Goal: Information Seeking & Learning: Find specific fact

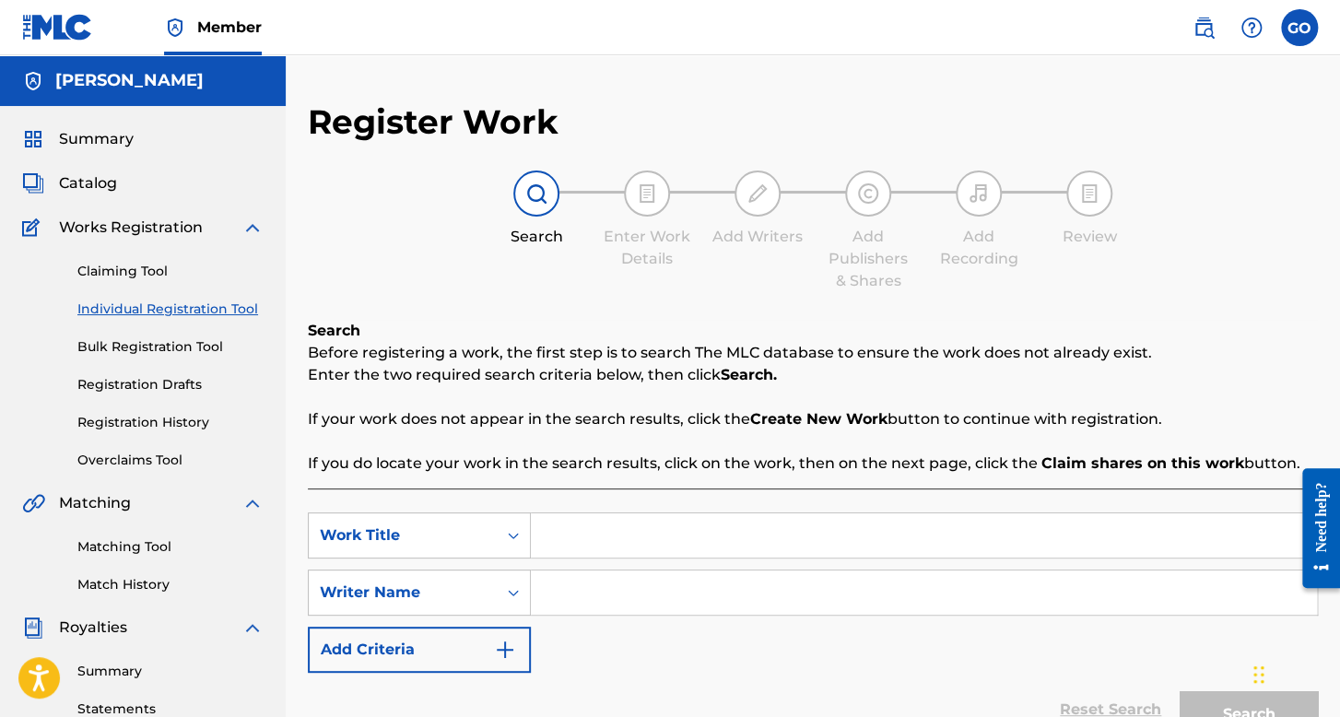
click at [103, 145] on span "Summary" at bounding box center [96, 139] width 75 height 22
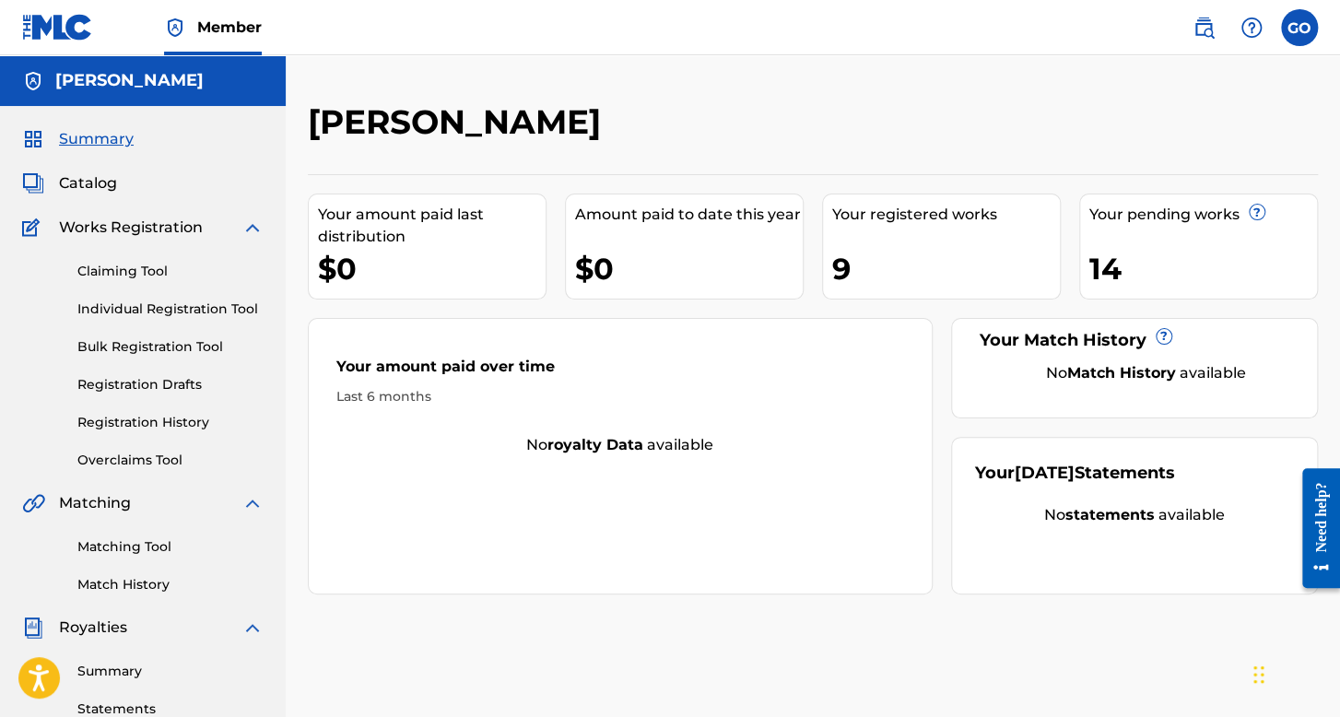
click at [147, 419] on link "Registration History" at bounding box center [170, 422] width 186 height 19
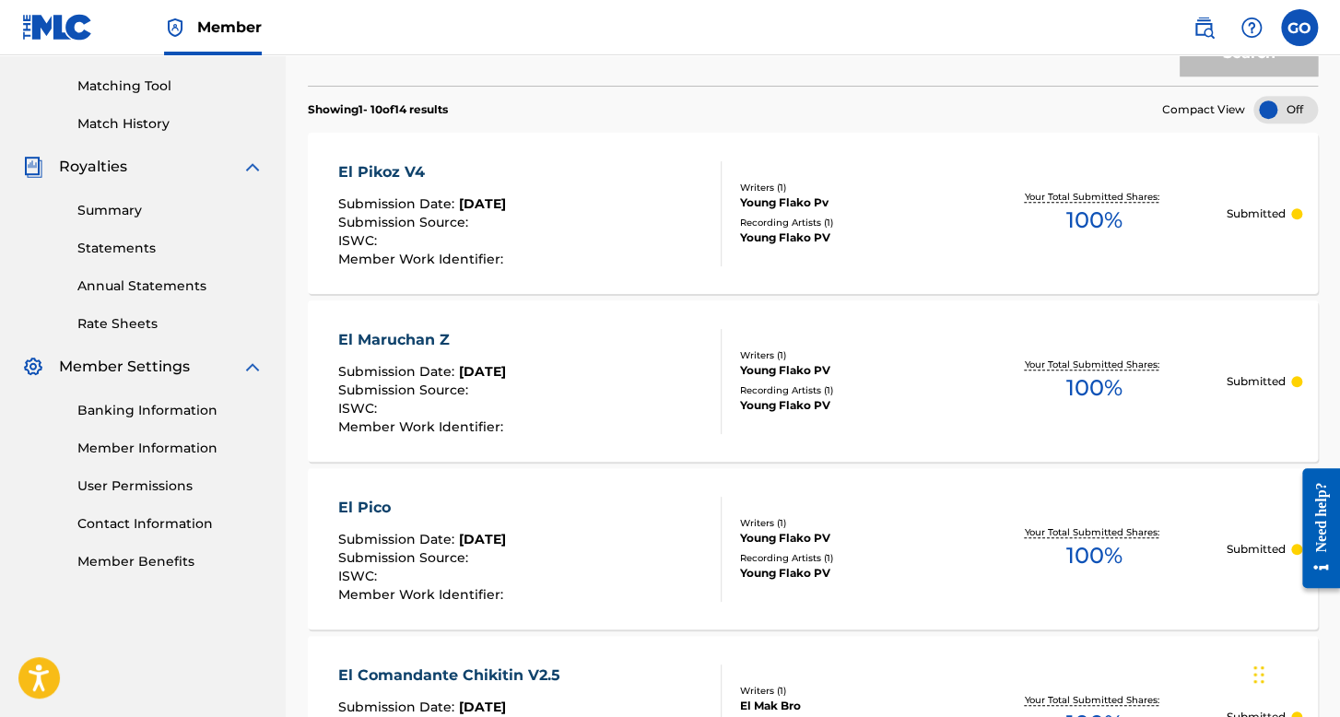
scroll to position [184, 0]
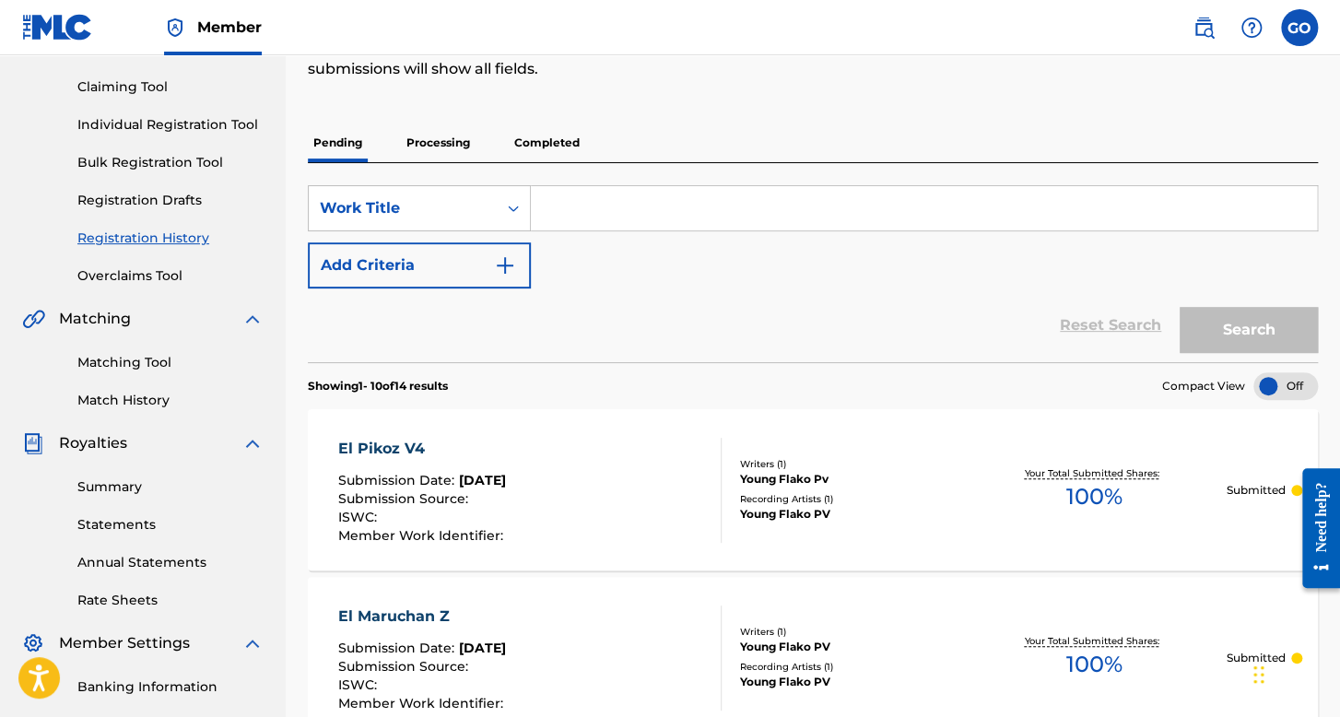
click at [450, 136] on p "Processing" at bounding box center [438, 143] width 75 height 39
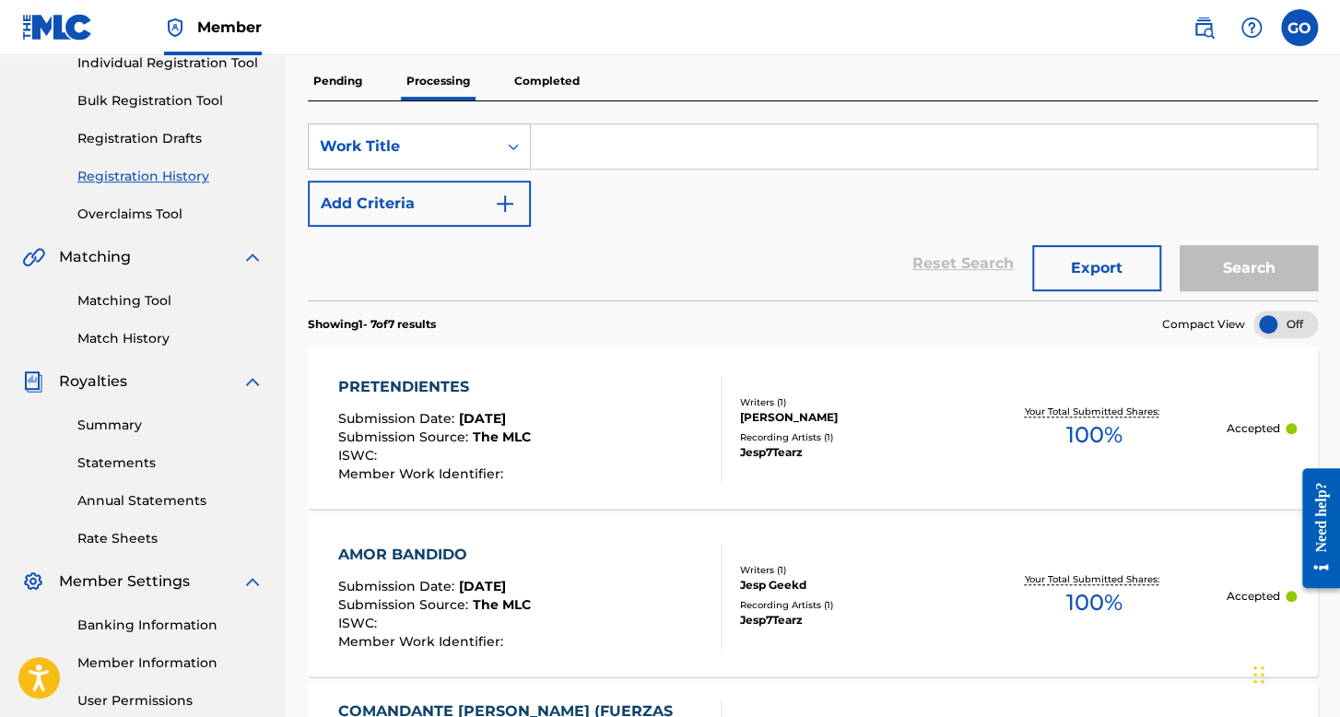
scroll to position [235, 0]
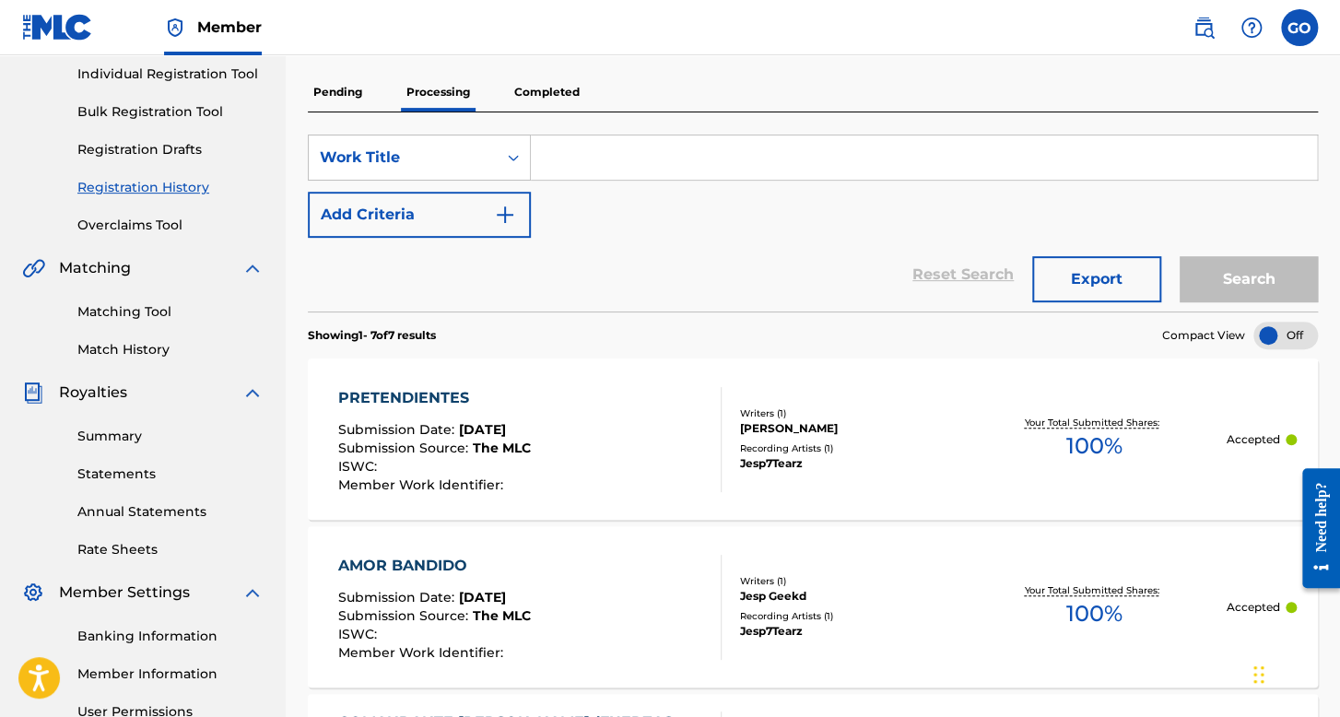
click at [549, 100] on p "Completed" at bounding box center [547, 92] width 77 height 39
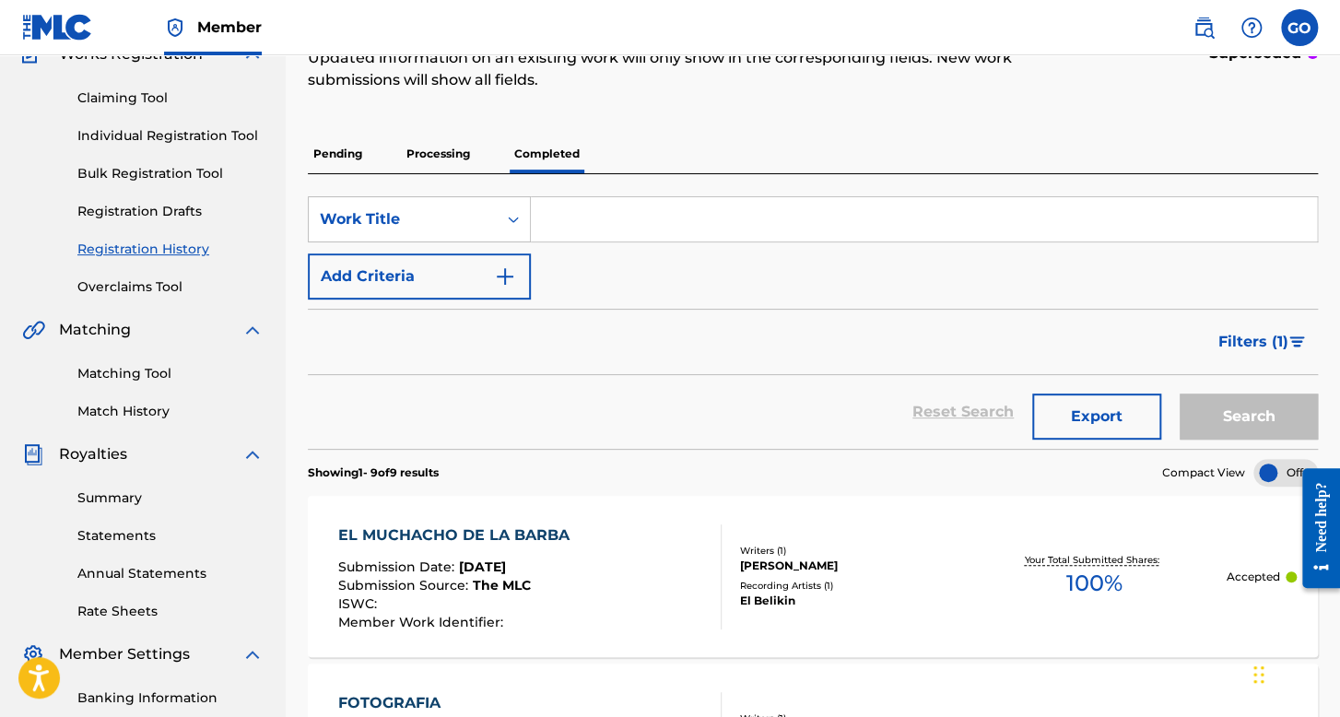
scroll to position [92, 0]
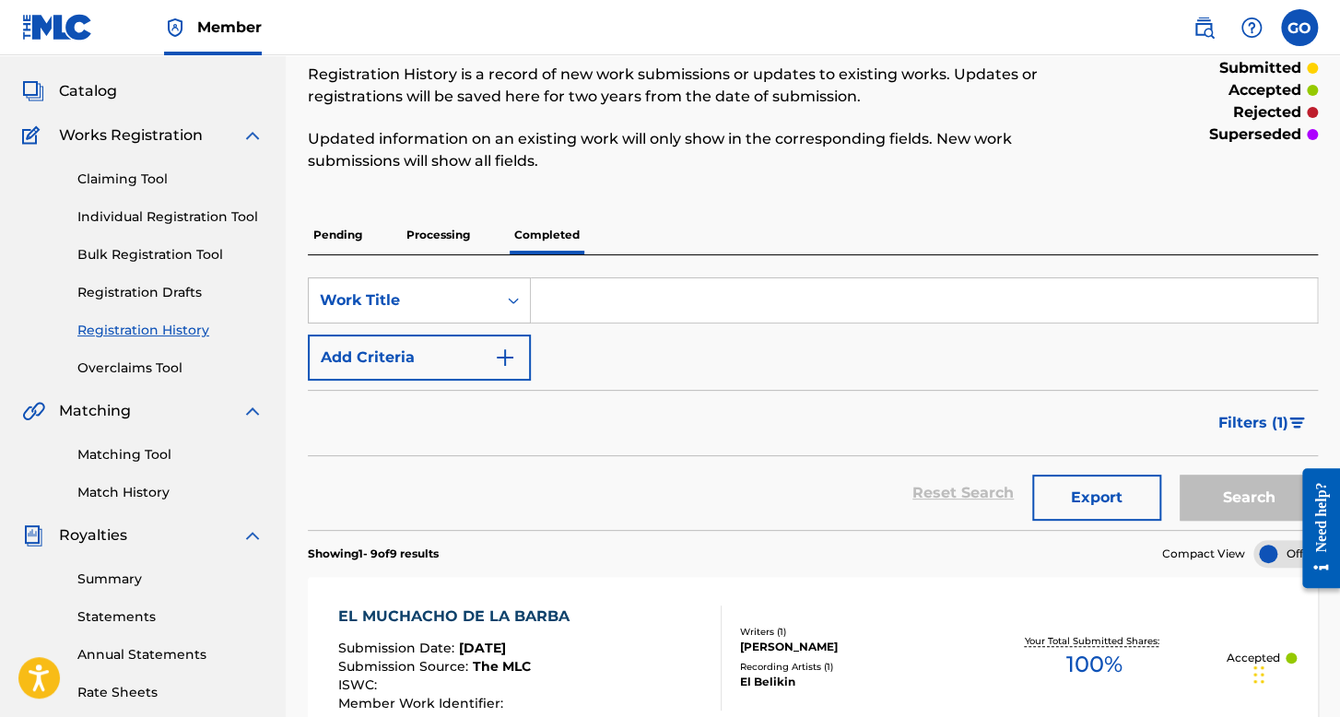
click at [448, 232] on p "Processing" at bounding box center [438, 235] width 75 height 39
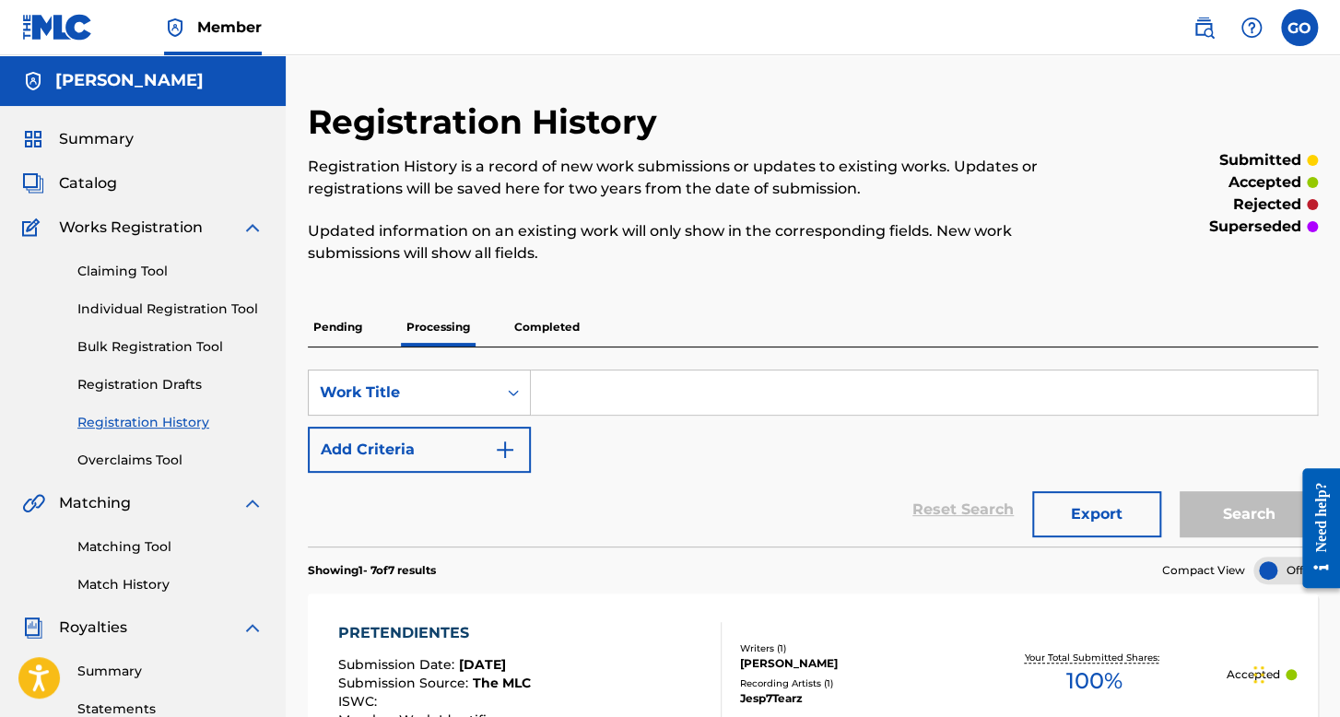
scroll to position [184, 0]
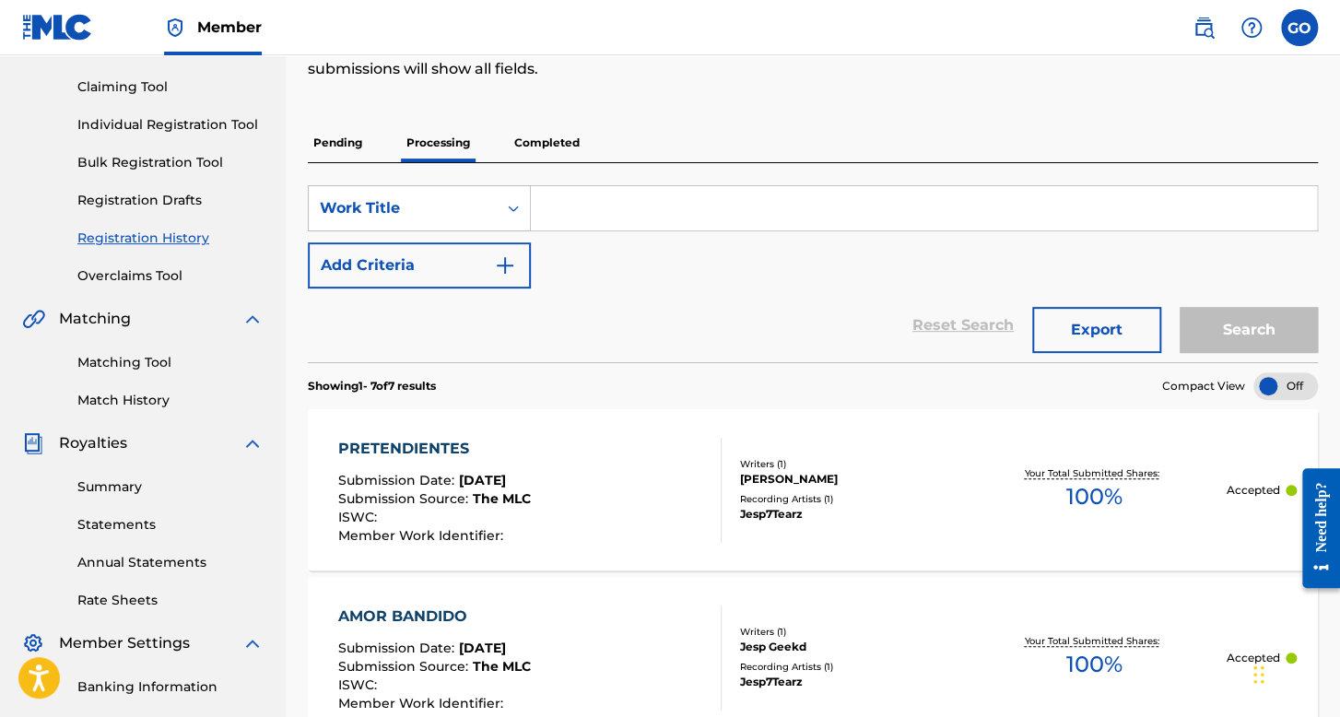
click at [343, 139] on p "Pending" at bounding box center [338, 143] width 60 height 39
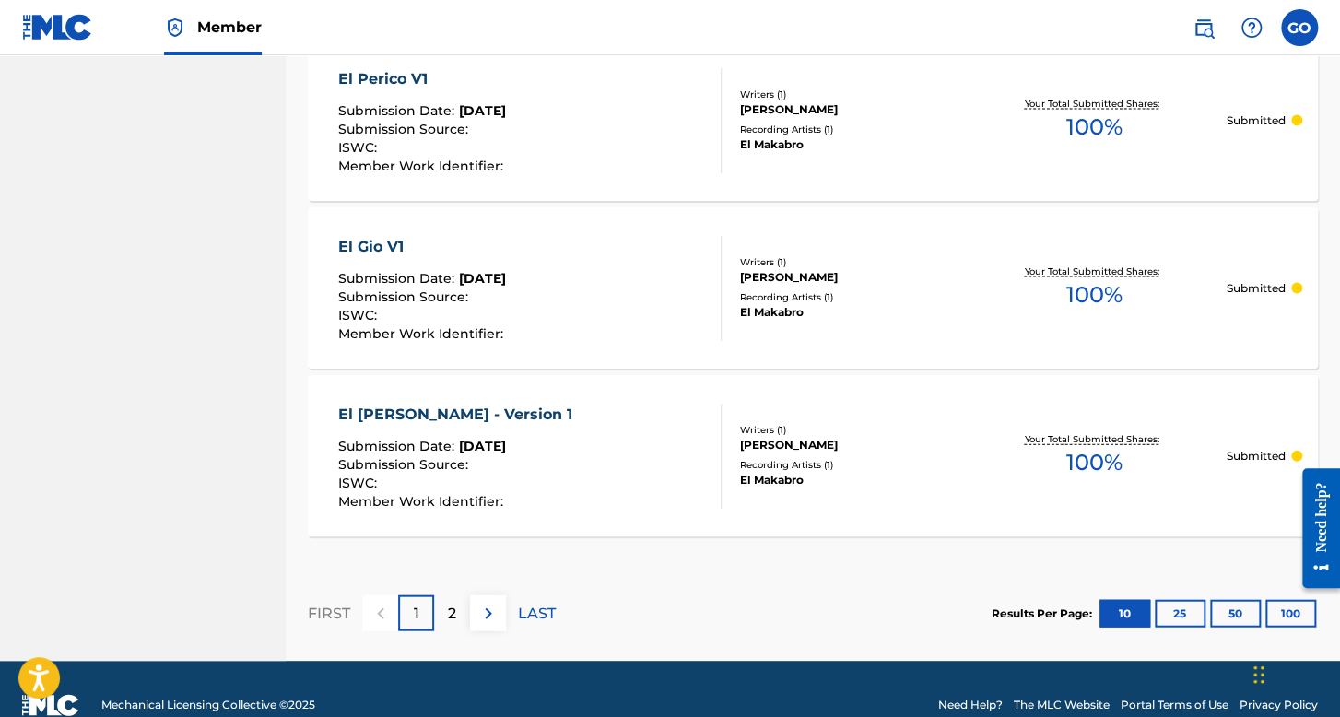
scroll to position [1761, 0]
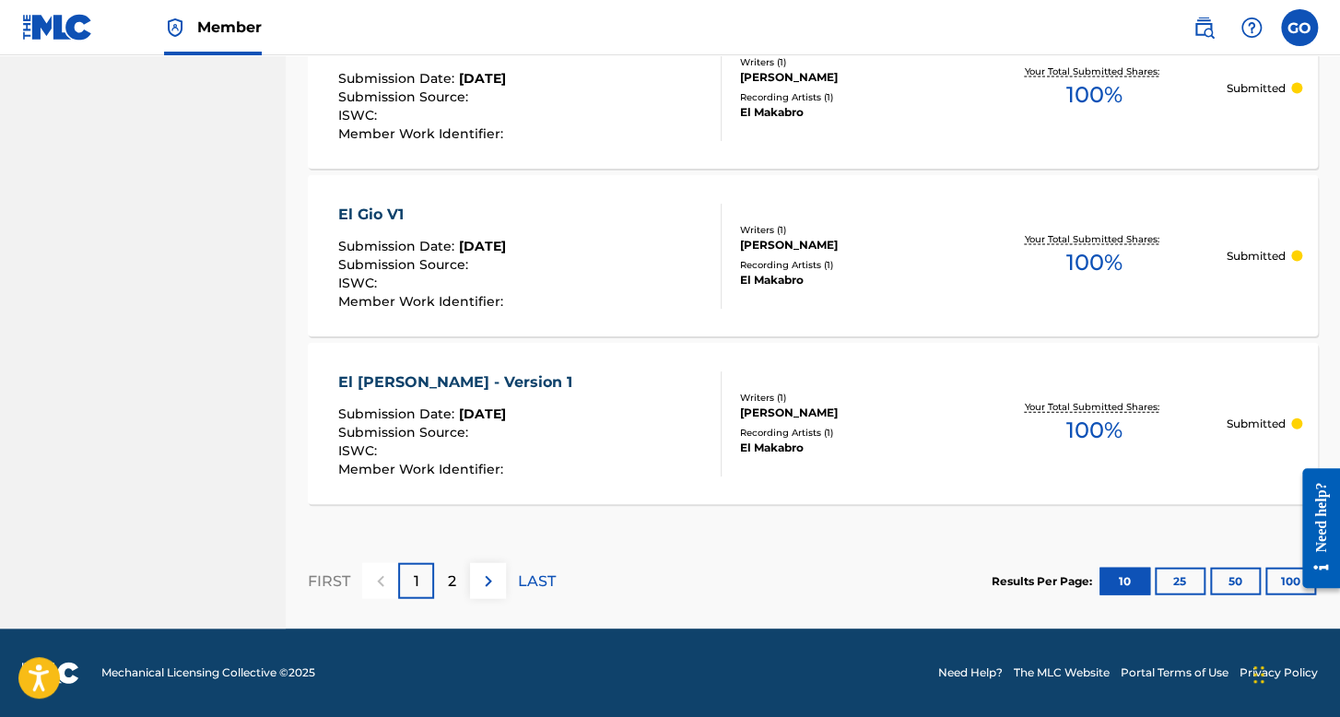
click at [455, 573] on div "2" at bounding box center [452, 581] width 36 height 36
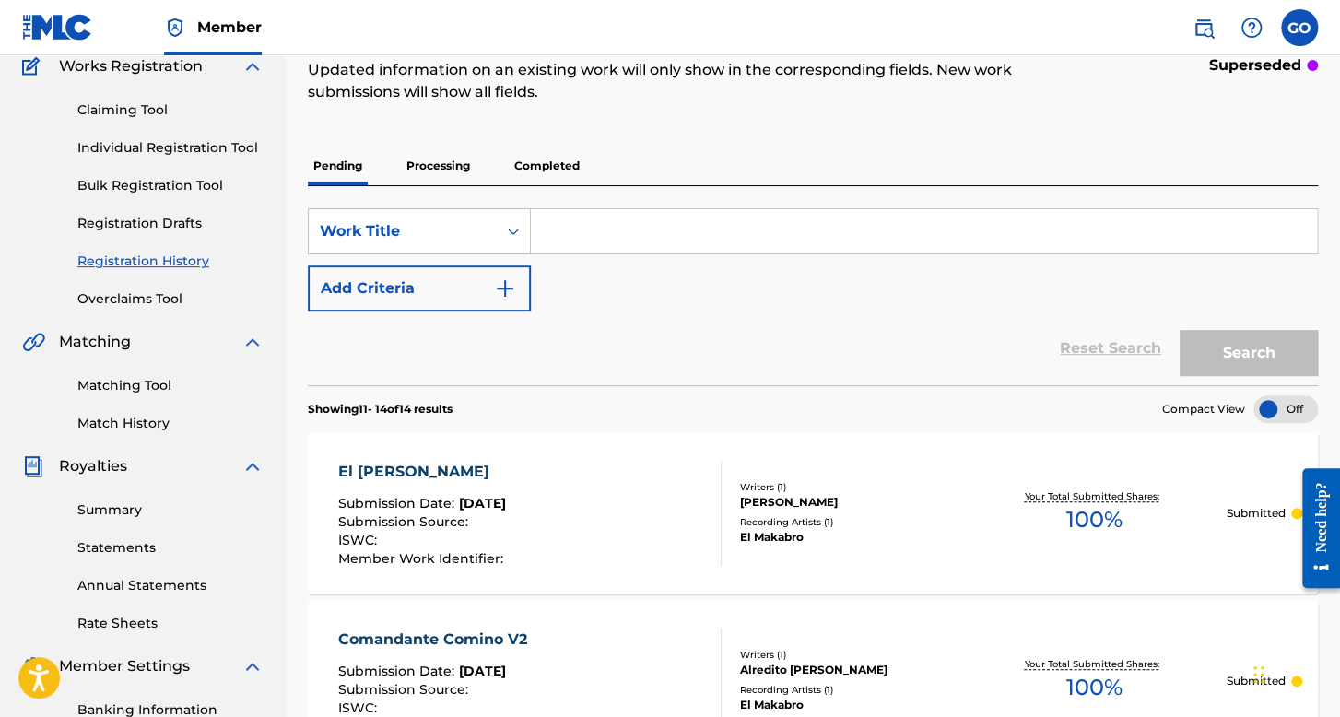
scroll to position [109, 0]
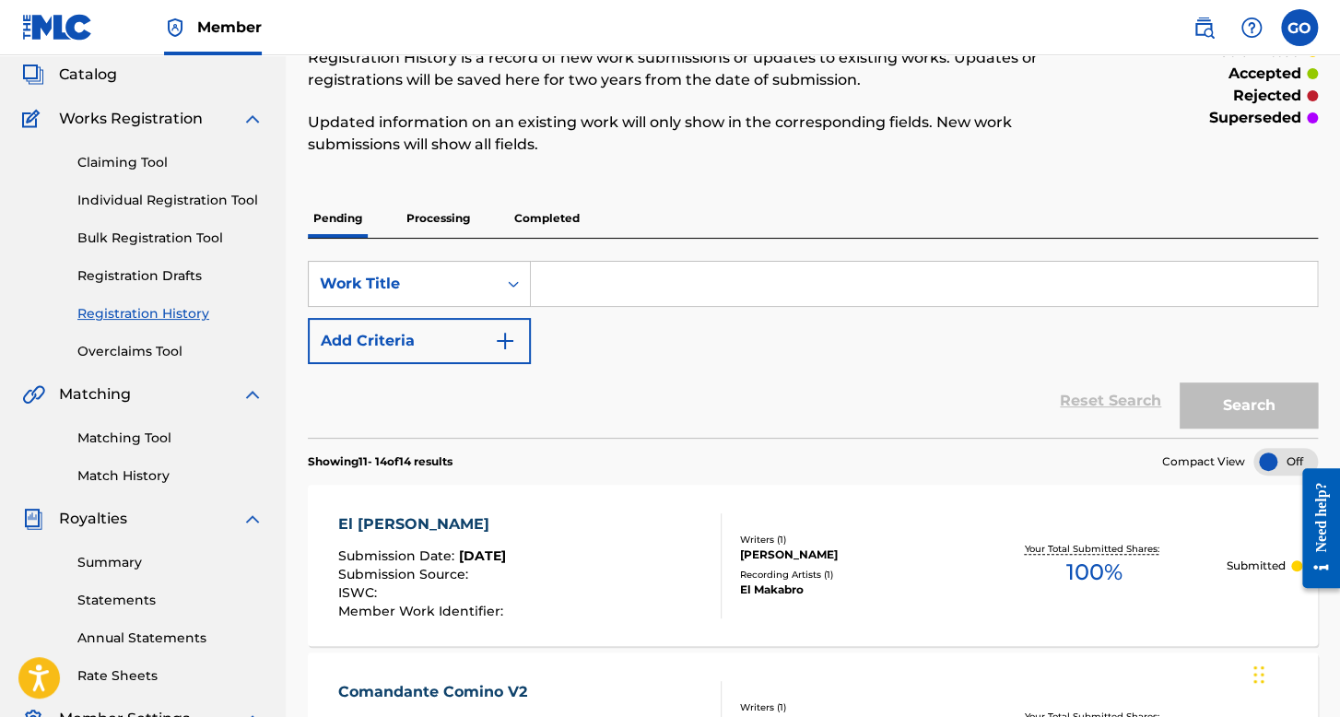
click at [431, 208] on p "Processing" at bounding box center [438, 218] width 75 height 39
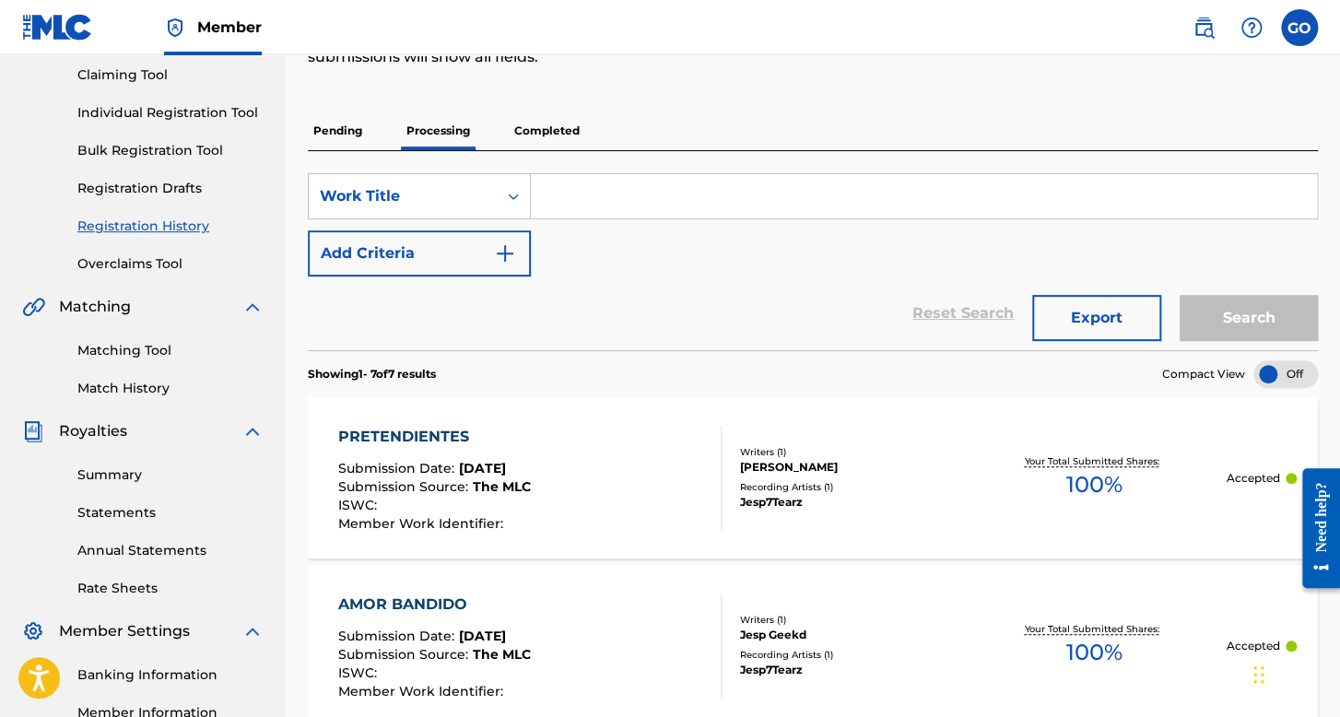
scroll to position [92, 0]
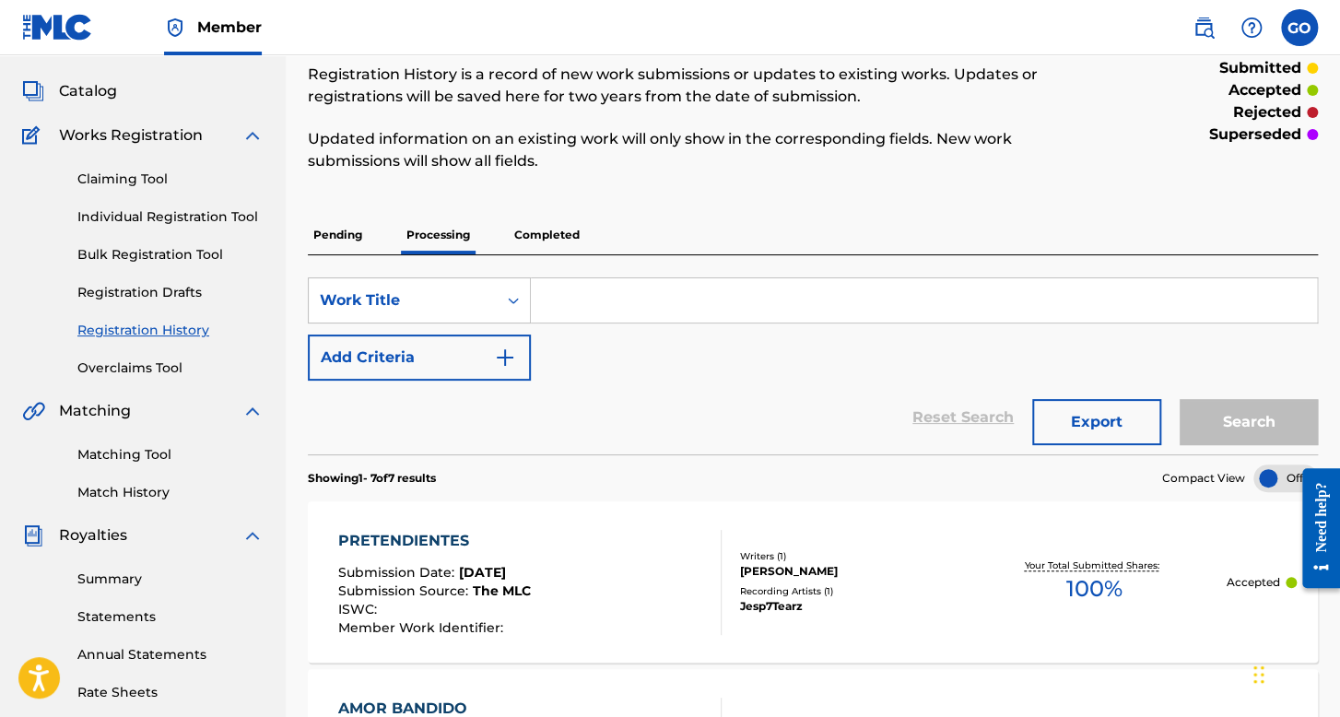
click at [349, 238] on p "Pending" at bounding box center [338, 235] width 60 height 39
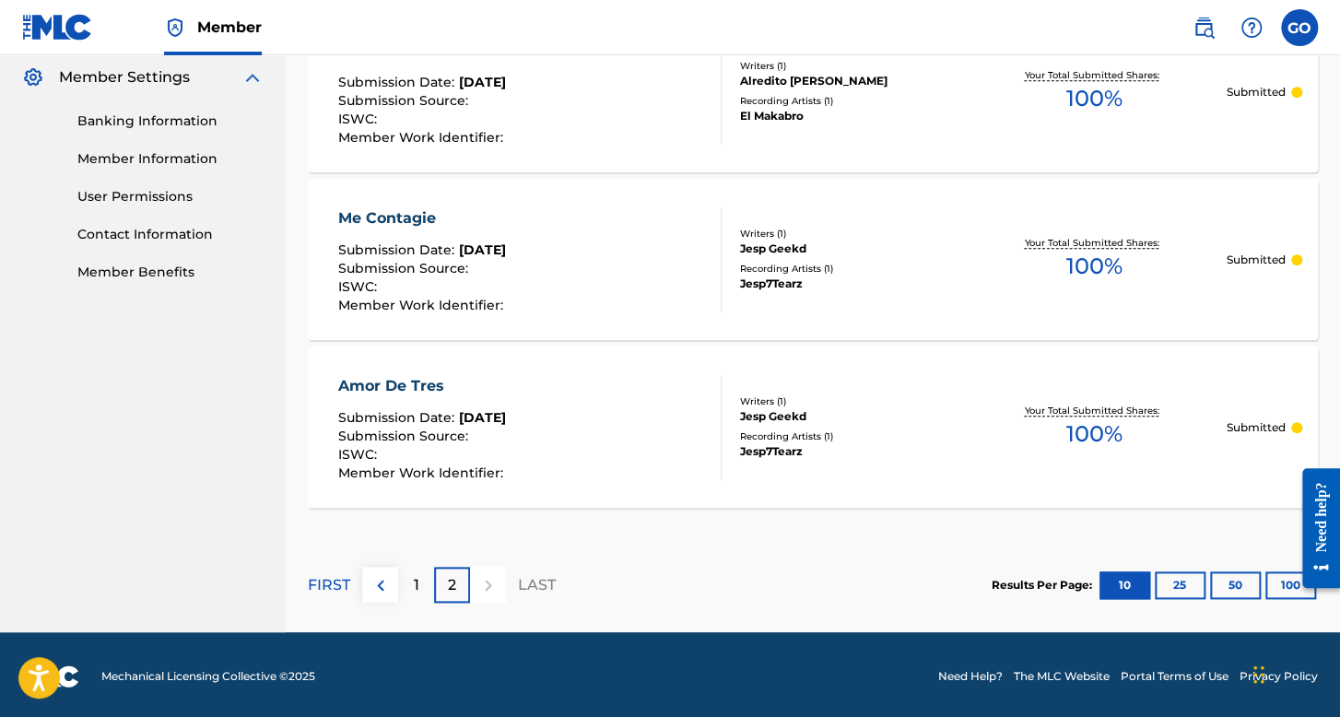
scroll to position [754, 0]
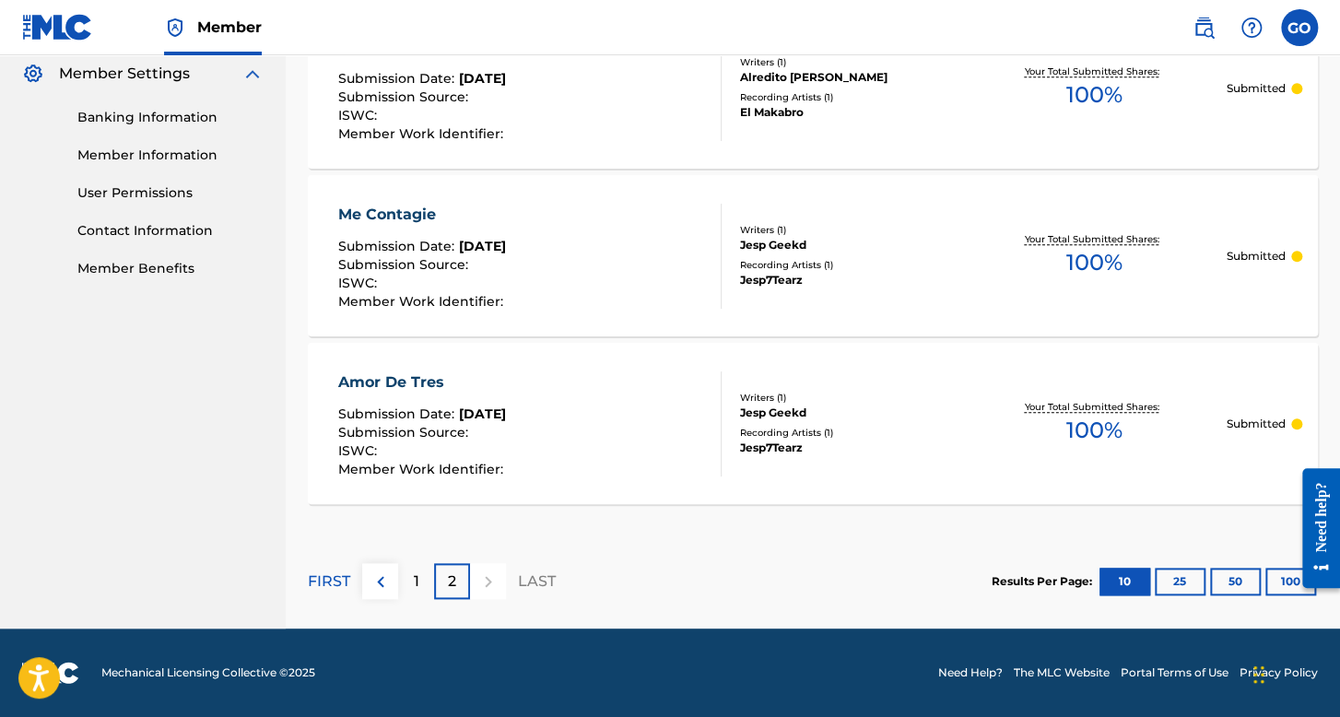
click at [426, 576] on div "1" at bounding box center [416, 581] width 36 height 36
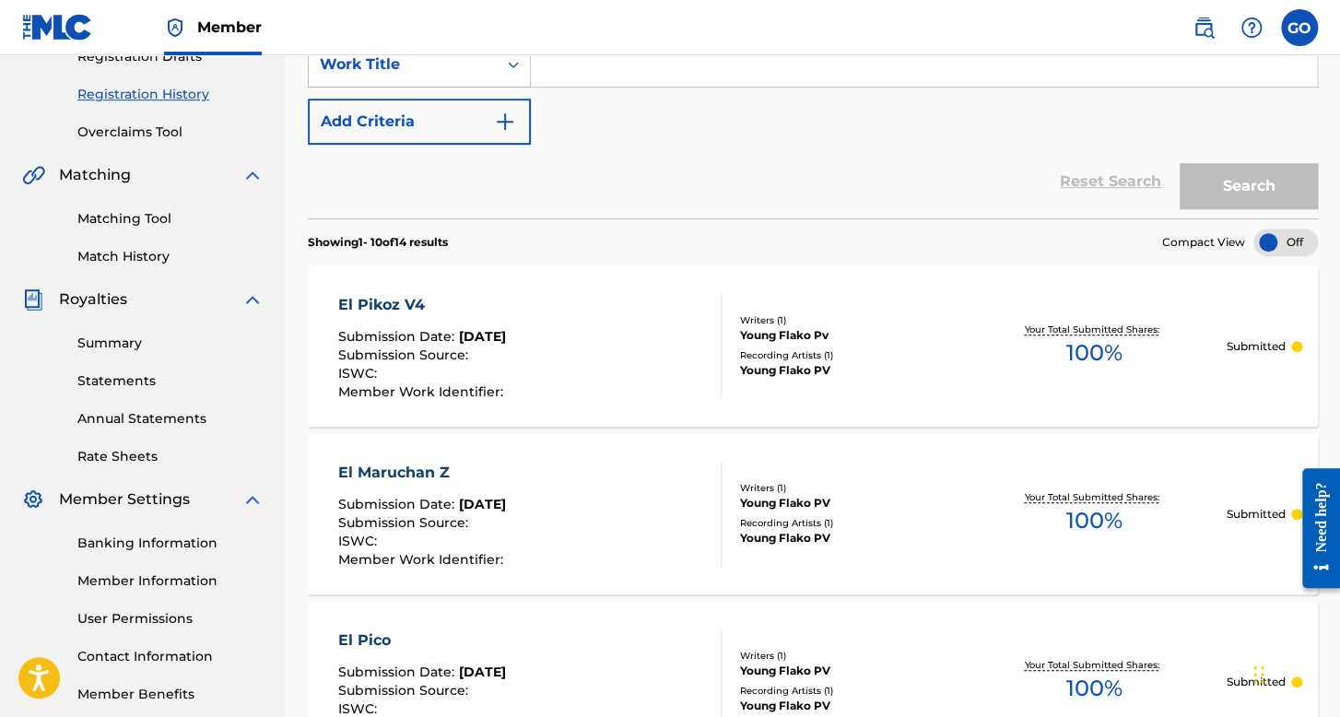
scroll to position [194, 0]
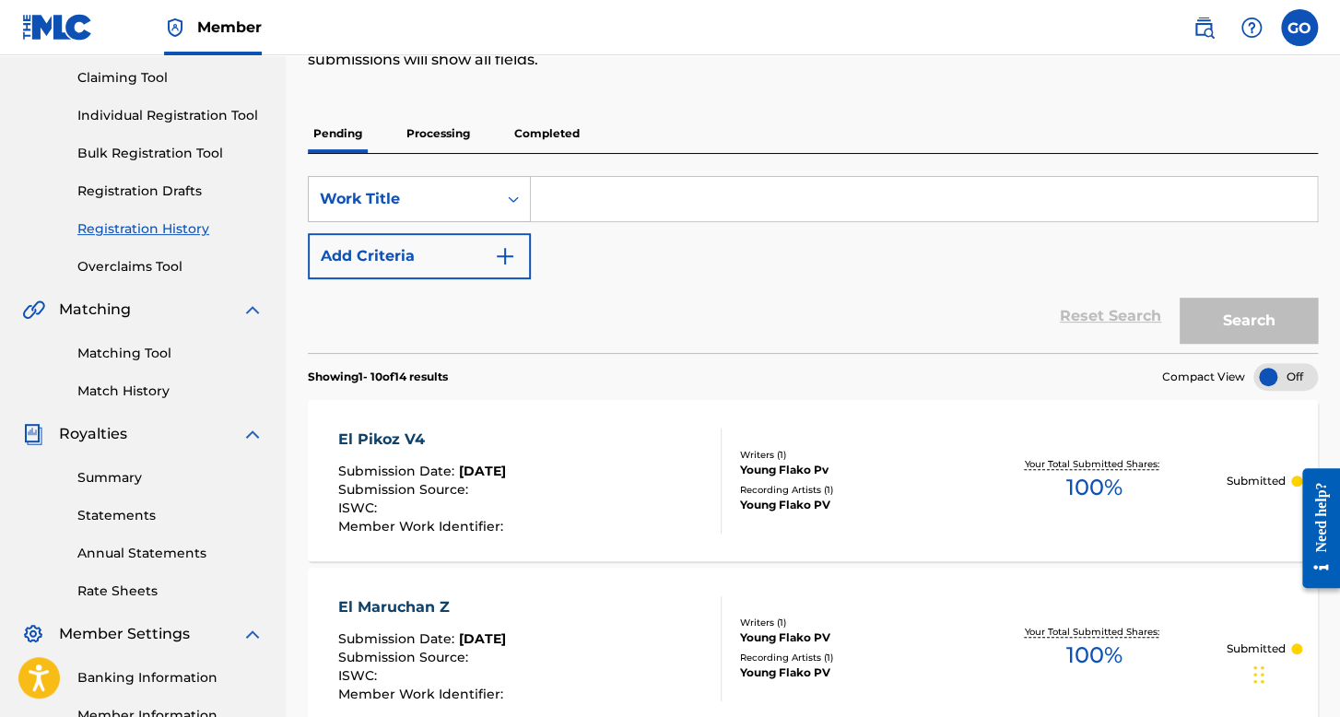
click at [428, 115] on p "Processing" at bounding box center [438, 133] width 75 height 39
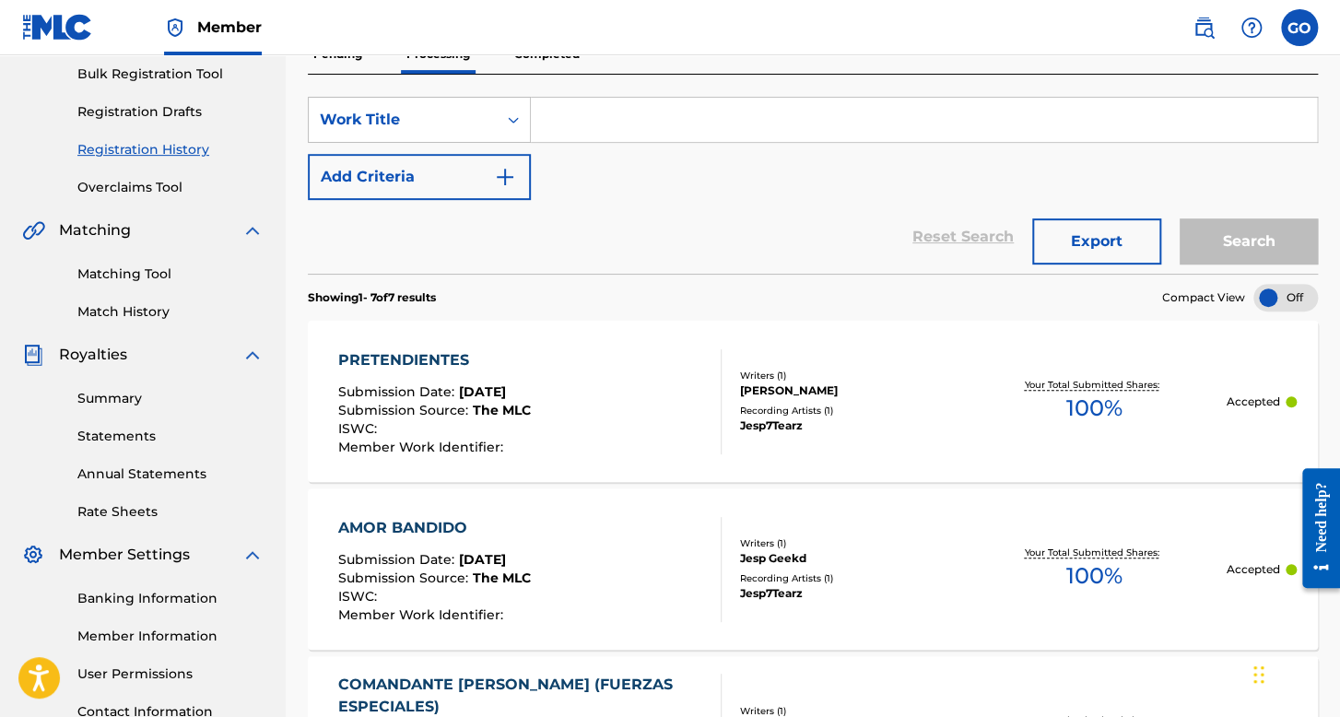
scroll to position [184, 0]
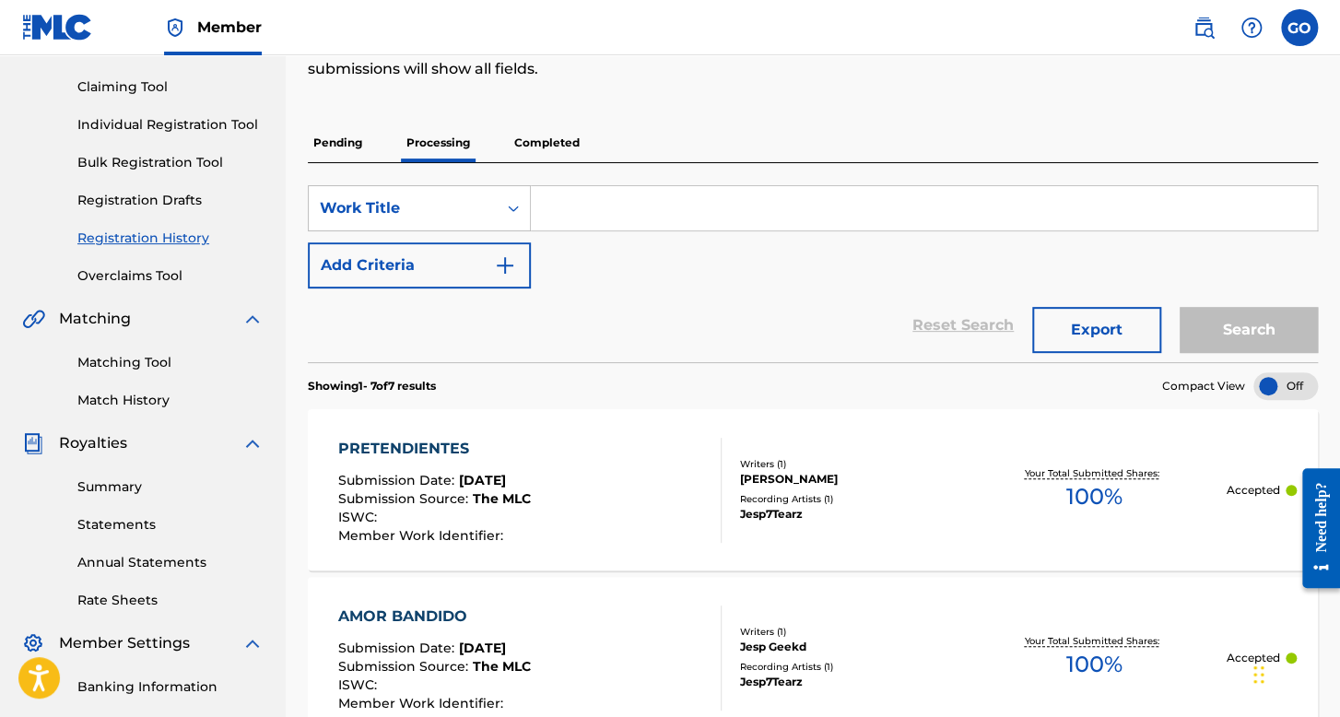
click at [183, 123] on link "Individual Registration Tool" at bounding box center [170, 124] width 186 height 19
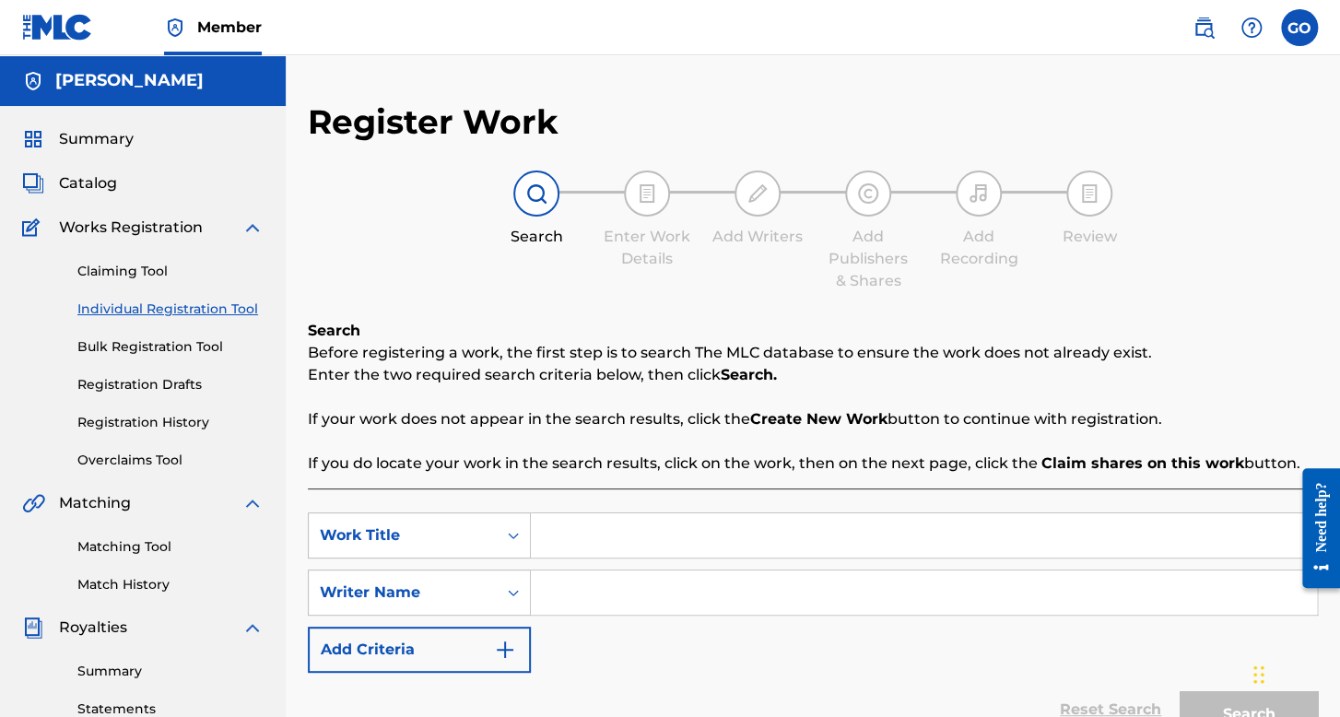
click at [554, 541] on input "Search Form" at bounding box center [924, 536] width 786 height 44
type input "Sin Hacer panchos"
click at [590, 617] on div "SearchWithCriteria3bf808cd-2a2b-442a-81eb-9825a28756a6 Work Title Sin Hacer pan…" at bounding box center [813, 593] width 1010 height 160
click at [585, 577] on input "Search Form" at bounding box center [924, 593] width 786 height 44
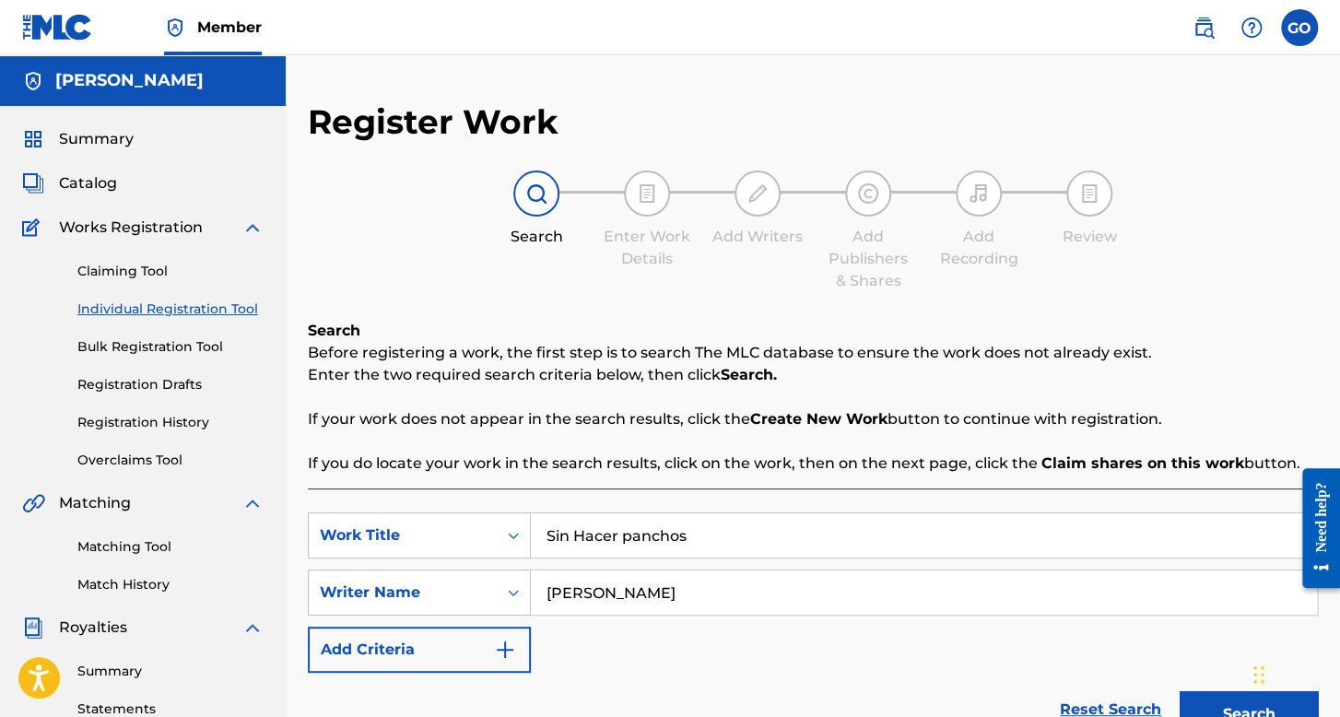
type input "[PERSON_NAME]"
click at [1180, 691] on button "Search" at bounding box center [1249, 714] width 138 height 46
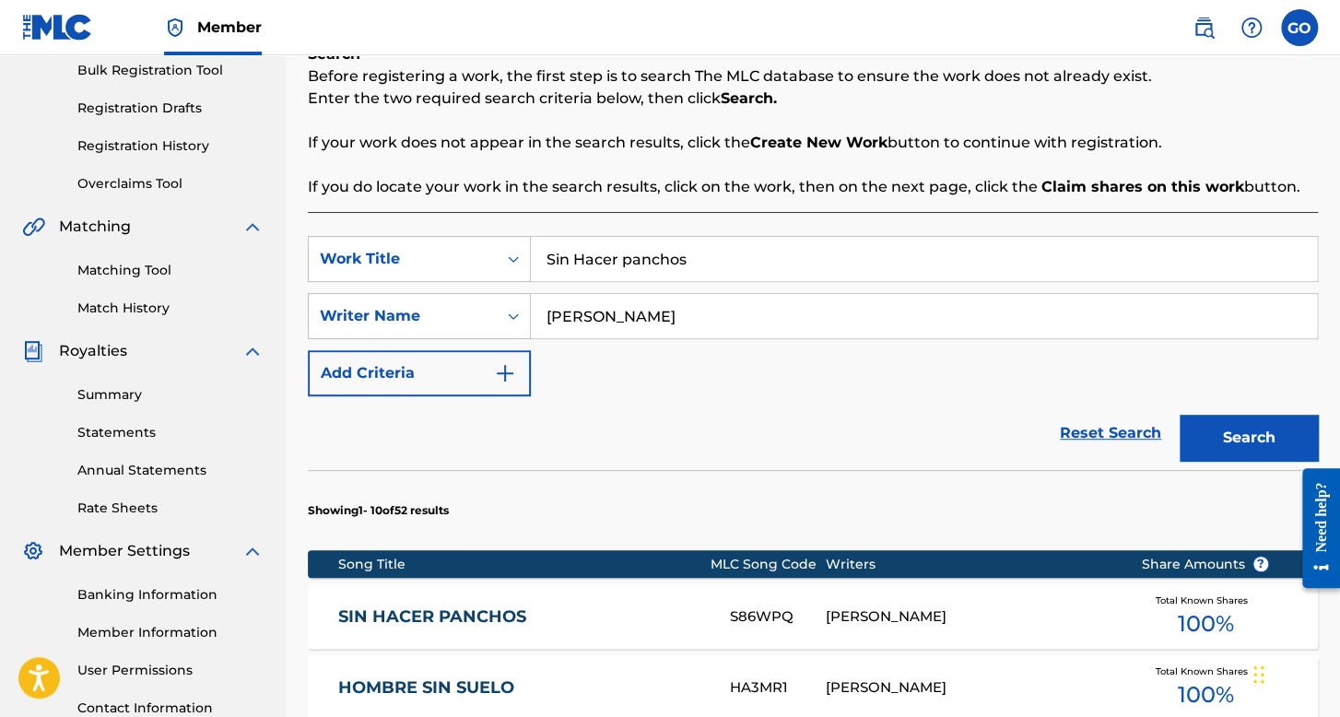
scroll to position [369, 0]
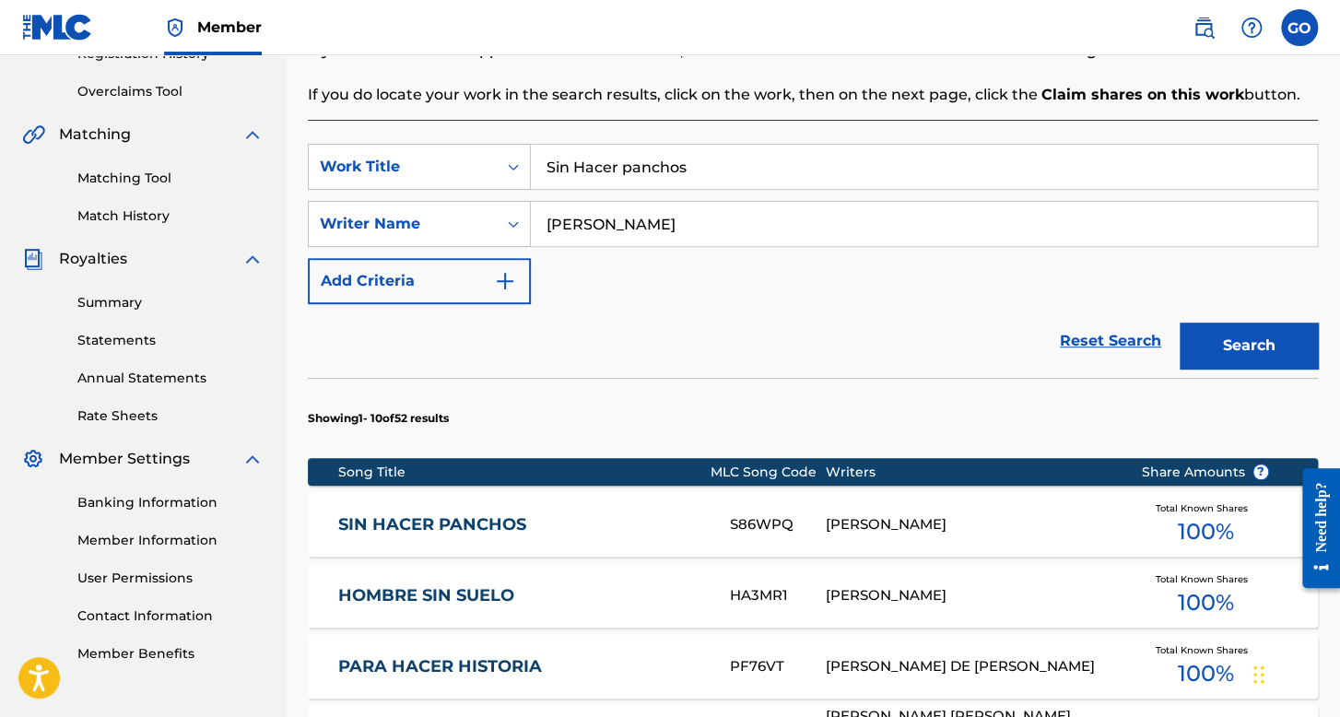
drag, startPoint x: 657, startPoint y: 224, endPoint x: 413, endPoint y: 255, distance: 246.3
click at [413, 255] on div "SearchWithCriteria3bf808cd-2a2b-442a-81eb-9825a28756a6 Work Title Sin Hacer pan…" at bounding box center [813, 224] width 1010 height 160
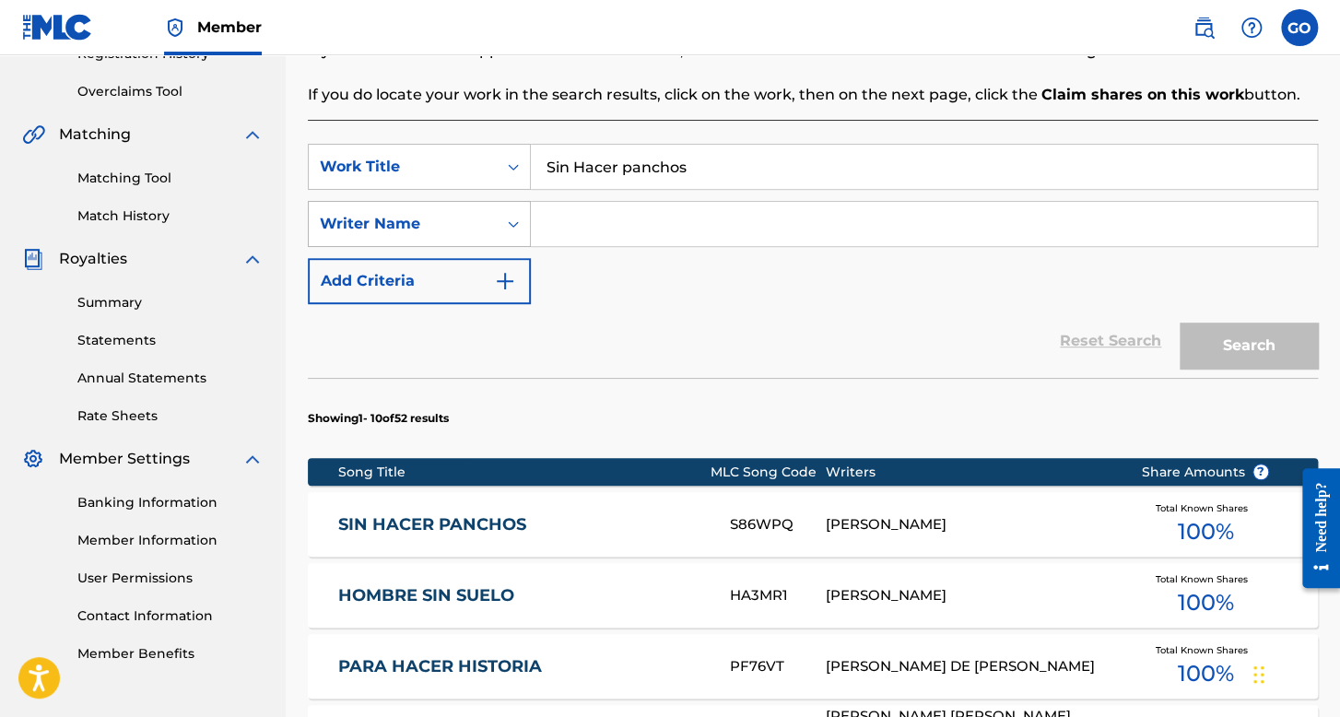
drag, startPoint x: 712, startPoint y: 171, endPoint x: 479, endPoint y: 200, distance: 234.1
click at [482, 200] on div "SearchWithCriteria3bf808cd-2a2b-442a-81eb-9825a28756a6 Work Title Sin Hacer pan…" at bounding box center [813, 224] width 1010 height 160
click at [655, 177] on input "solo quiero qumar" at bounding box center [924, 167] width 786 height 44
type input "solo quiero quemar"
click at [667, 212] on input "Search Form" at bounding box center [924, 224] width 786 height 44
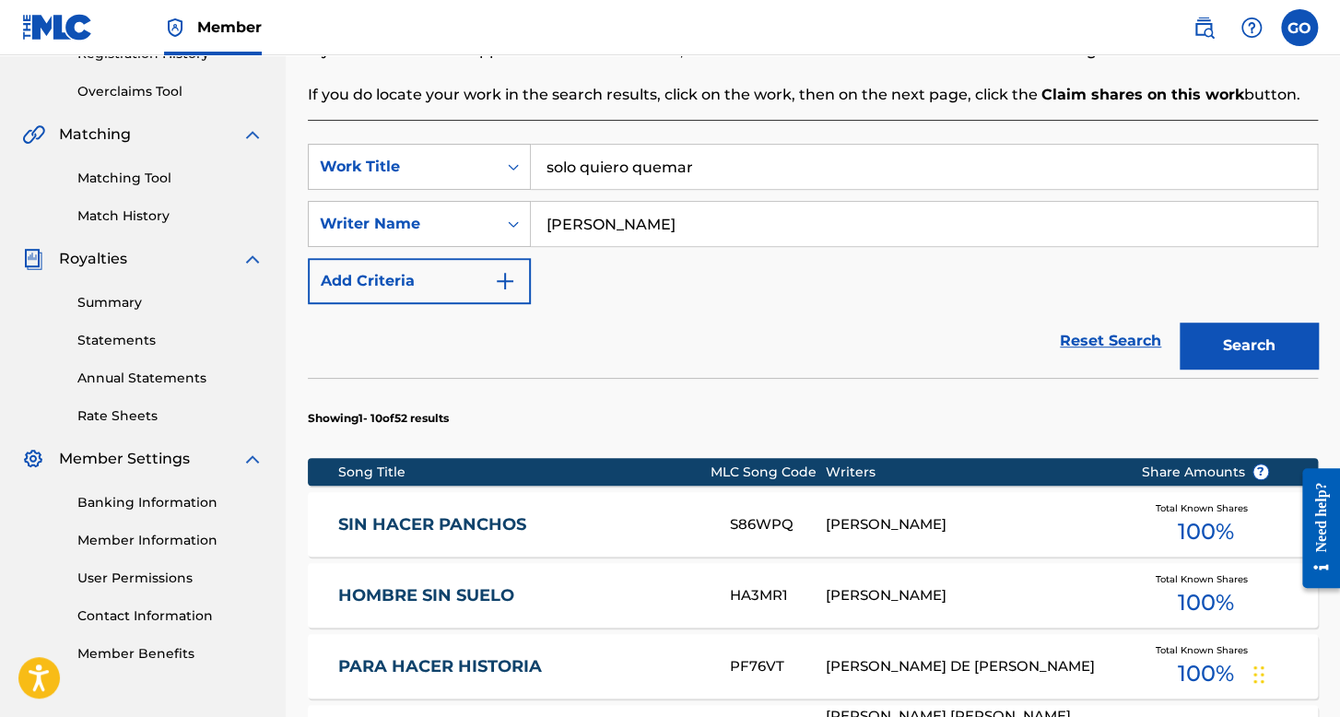
type input "[PERSON_NAME]"
click at [1180, 323] on button "Search" at bounding box center [1249, 346] width 138 height 46
